Goal: Subscribe to service/newsletter

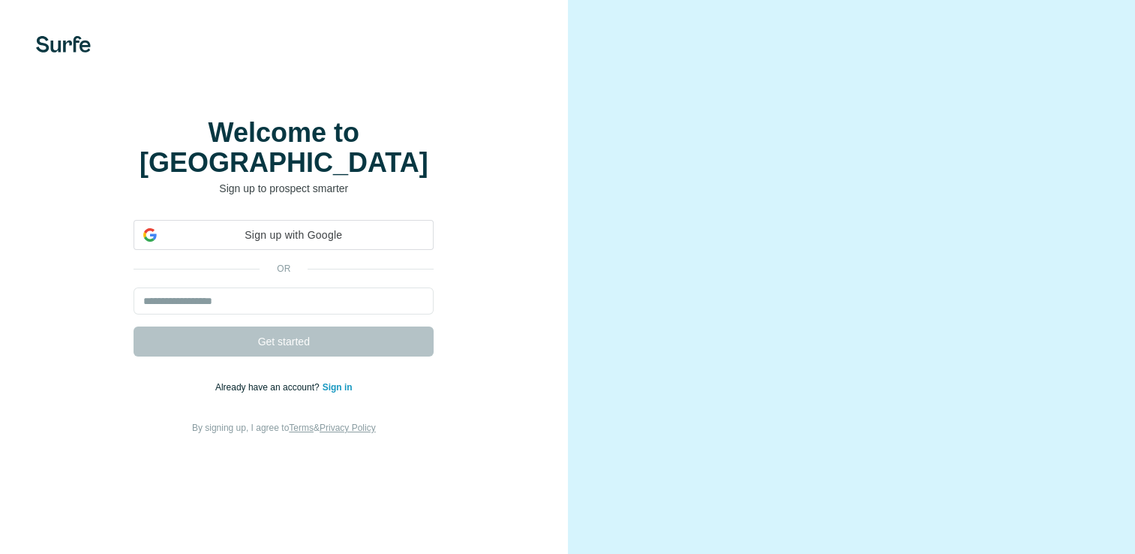
click at [300, 314] on input "email" at bounding box center [284, 300] width 300 height 27
type input "**********"
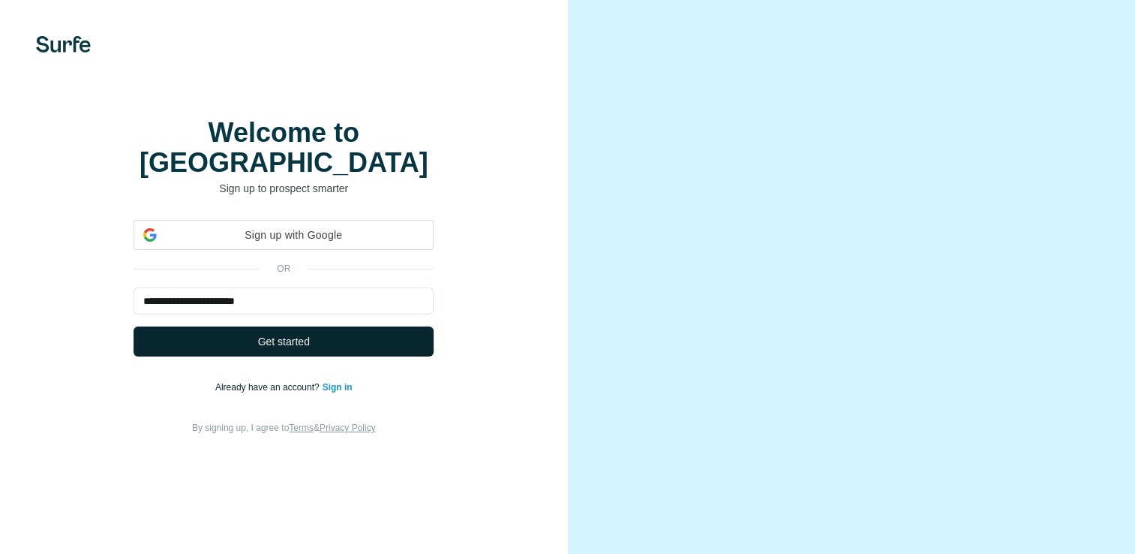
click at [282, 349] on span "Get started" at bounding box center [284, 341] width 52 height 15
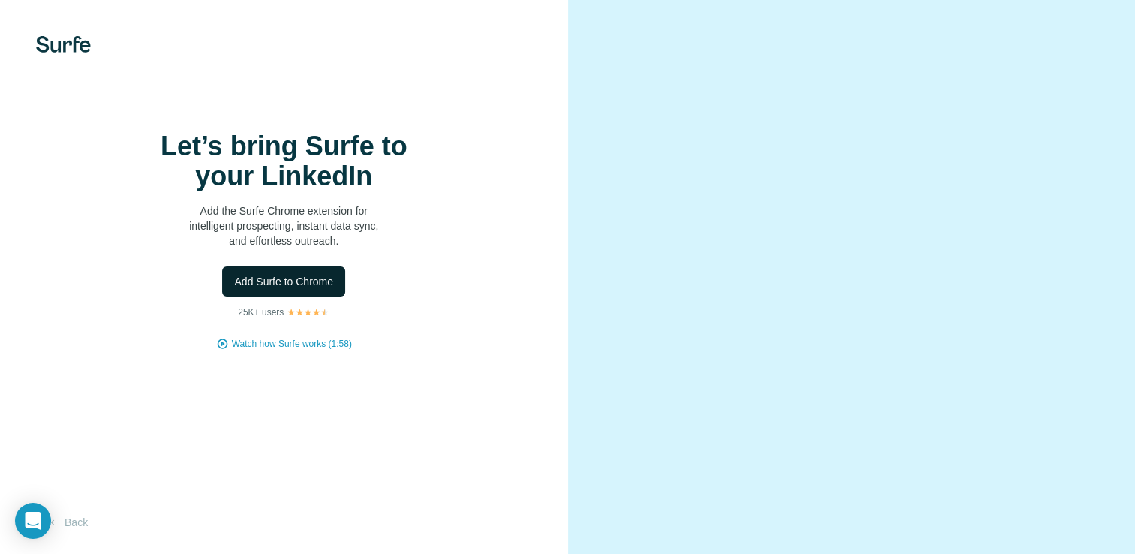
click at [327, 289] on span "Add Surfe to Chrome" at bounding box center [283, 281] width 99 height 15
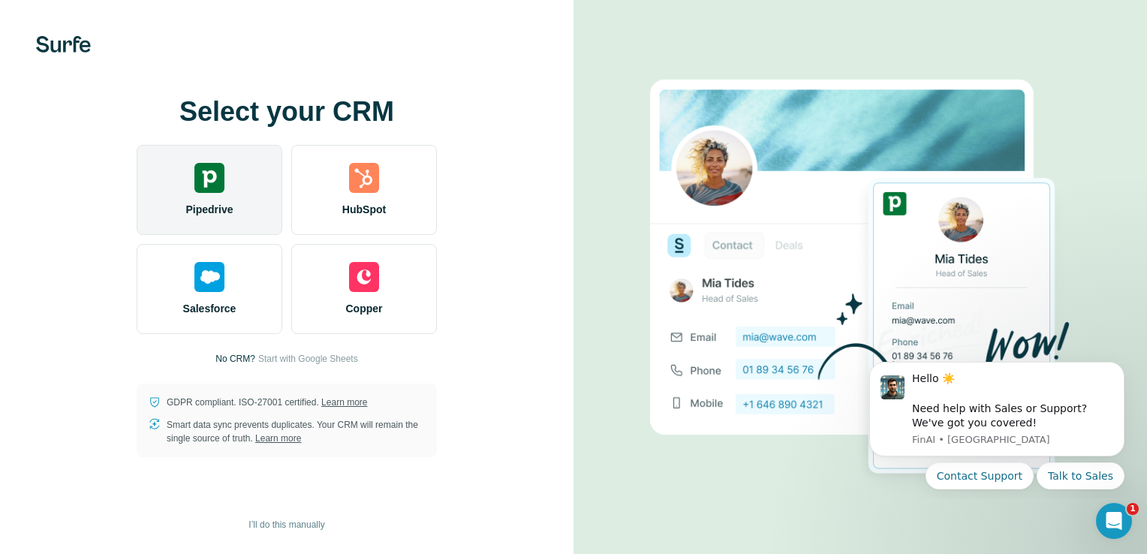
click at [221, 206] on span "Pipedrive" at bounding box center [208, 209] width 47 height 15
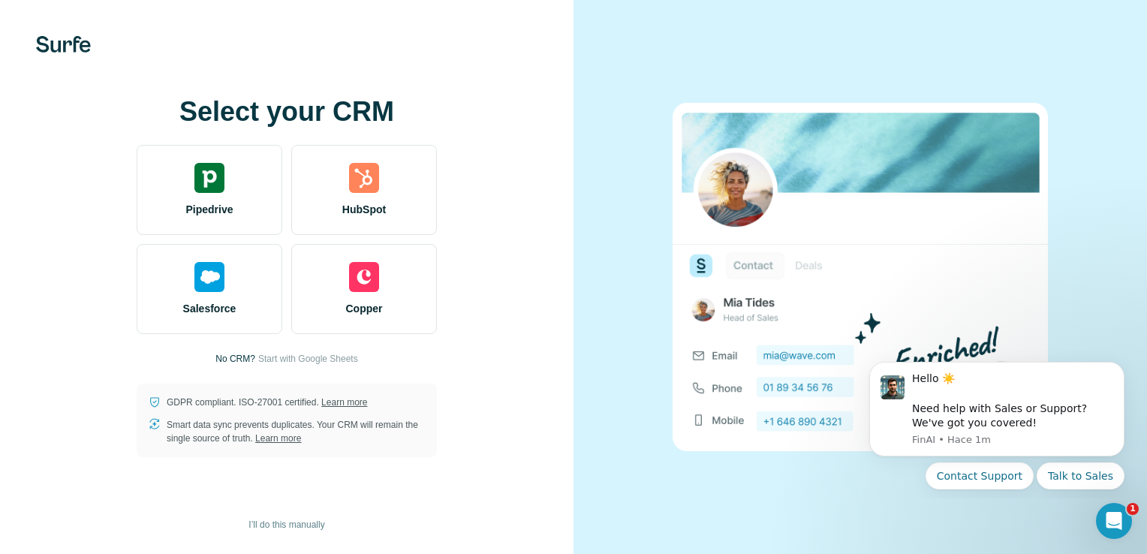
click at [848, 53] on div at bounding box center [859, 277] width 573 height 554
click at [344, 356] on span "Start with Google Sheets" at bounding box center [308, 359] width 100 height 14
